Goal: Task Accomplishment & Management: Manage account settings

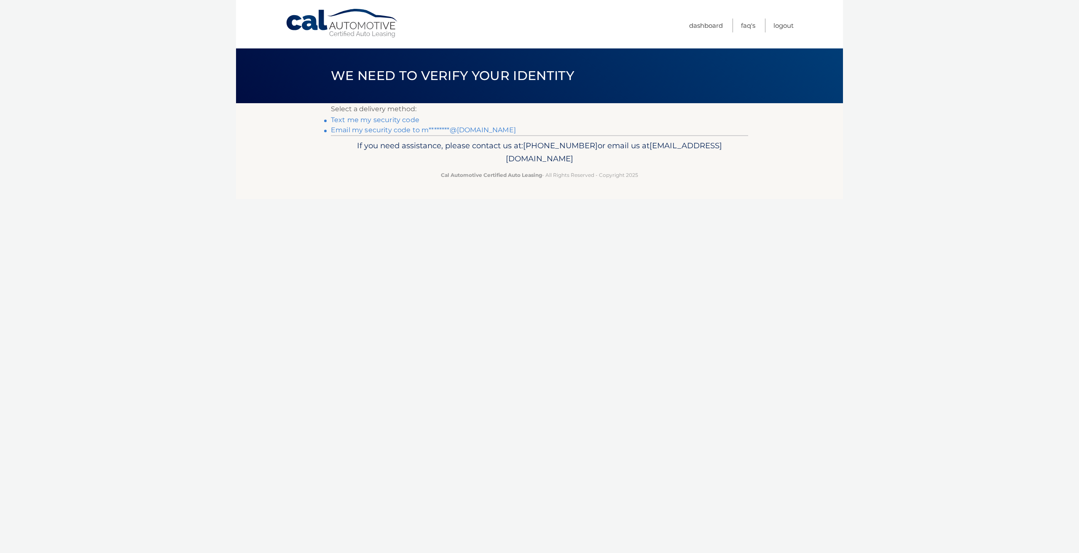
click at [373, 130] on link "Email my security code to m********@gmail.com" at bounding box center [423, 130] width 185 height 8
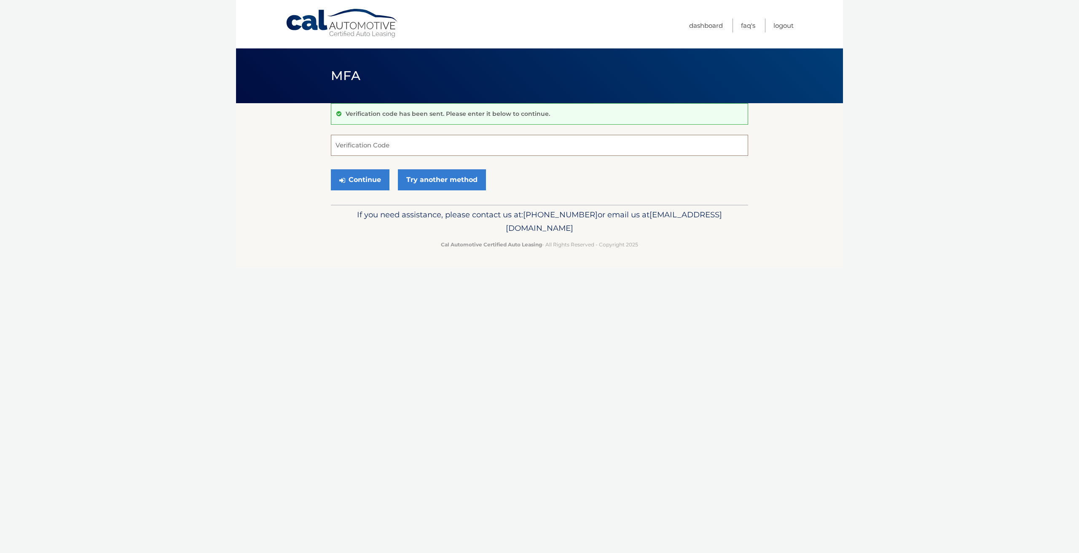
paste input "879756"
type input "879756"
click at [357, 179] on button "Continue" at bounding box center [360, 179] width 59 height 21
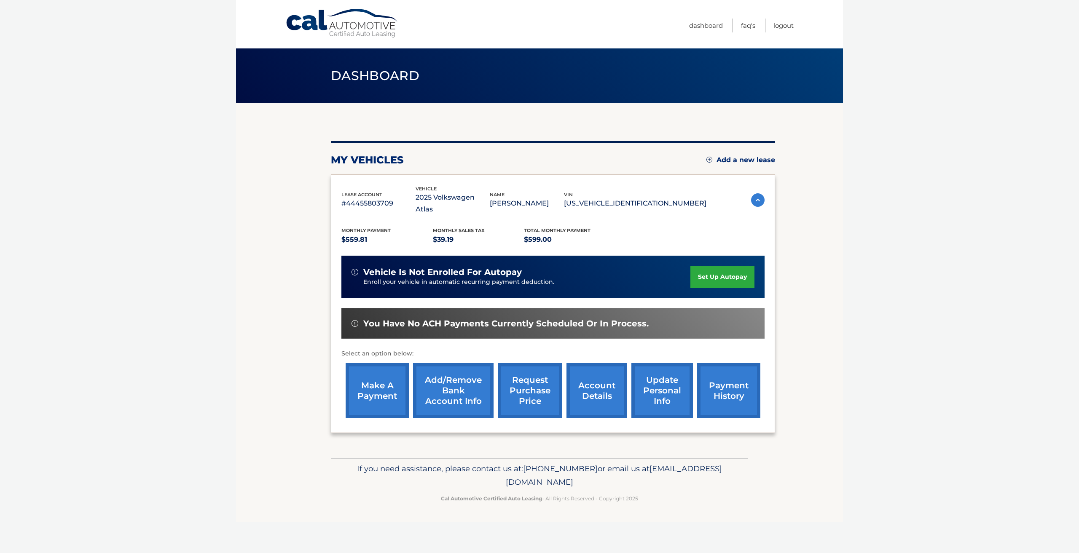
click at [601, 401] on link "account details" at bounding box center [596, 390] width 61 height 55
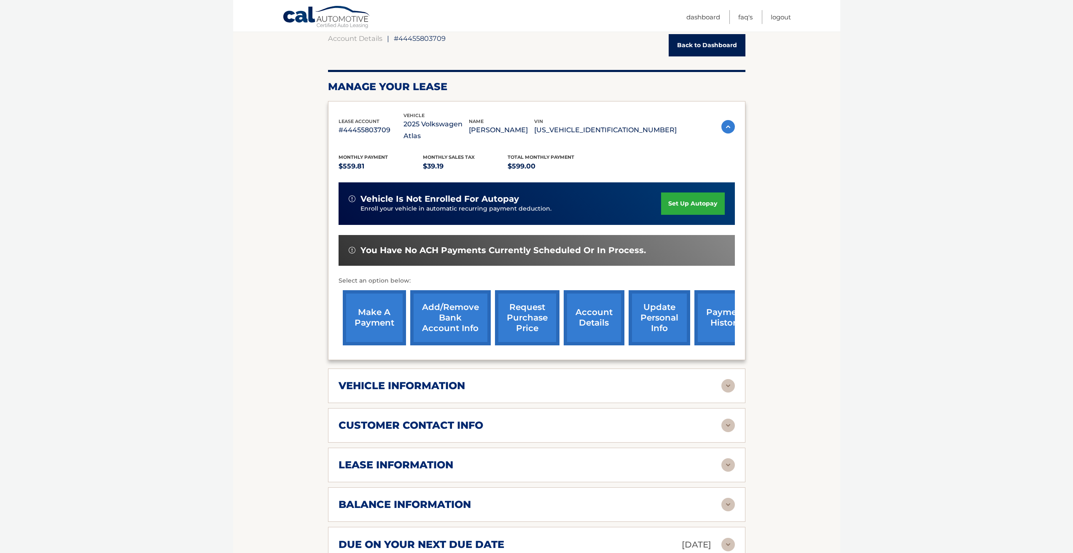
scroll to position [295, 0]
